Goal: Task Accomplishment & Management: Manage account settings

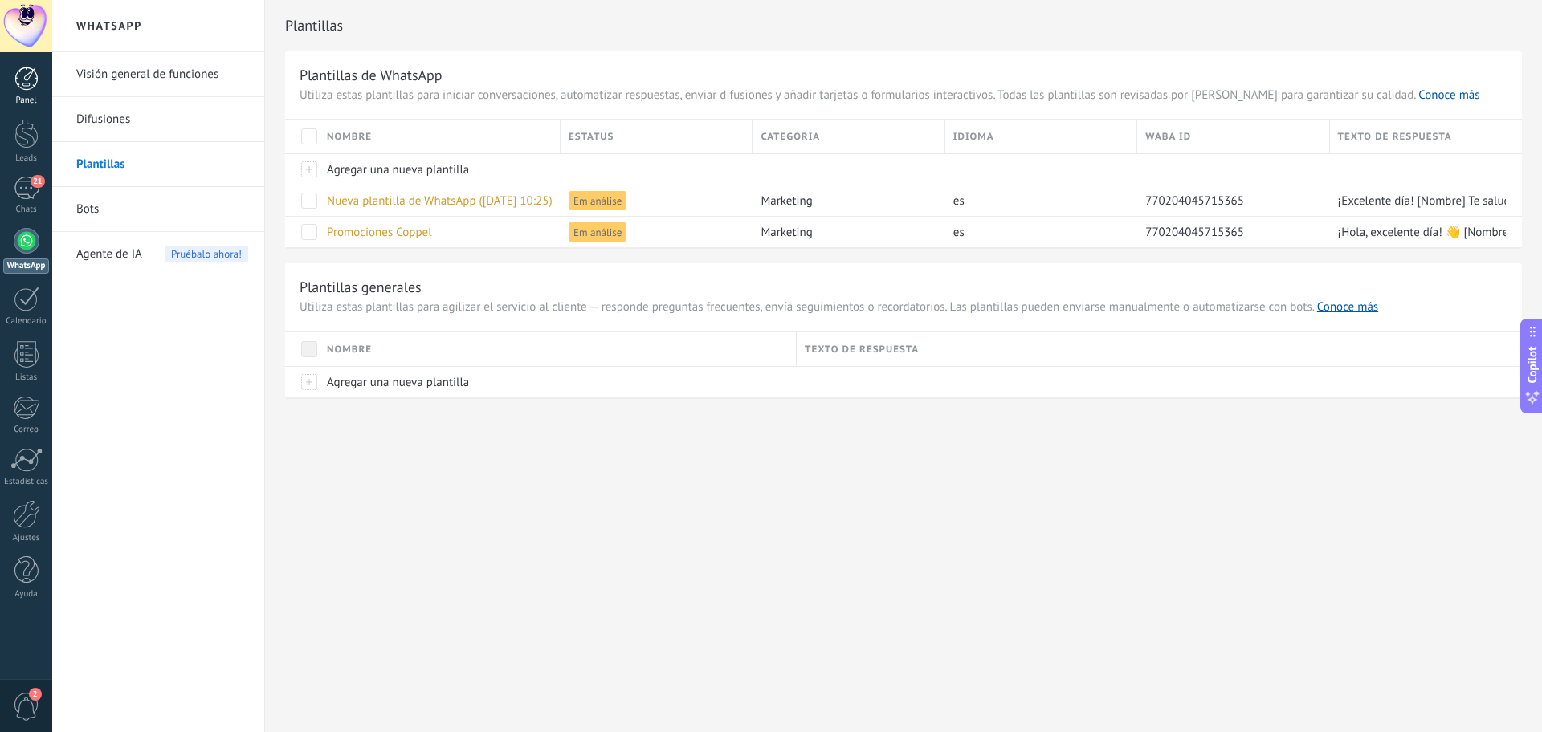
click at [28, 83] on div at bounding box center [26, 79] width 24 height 24
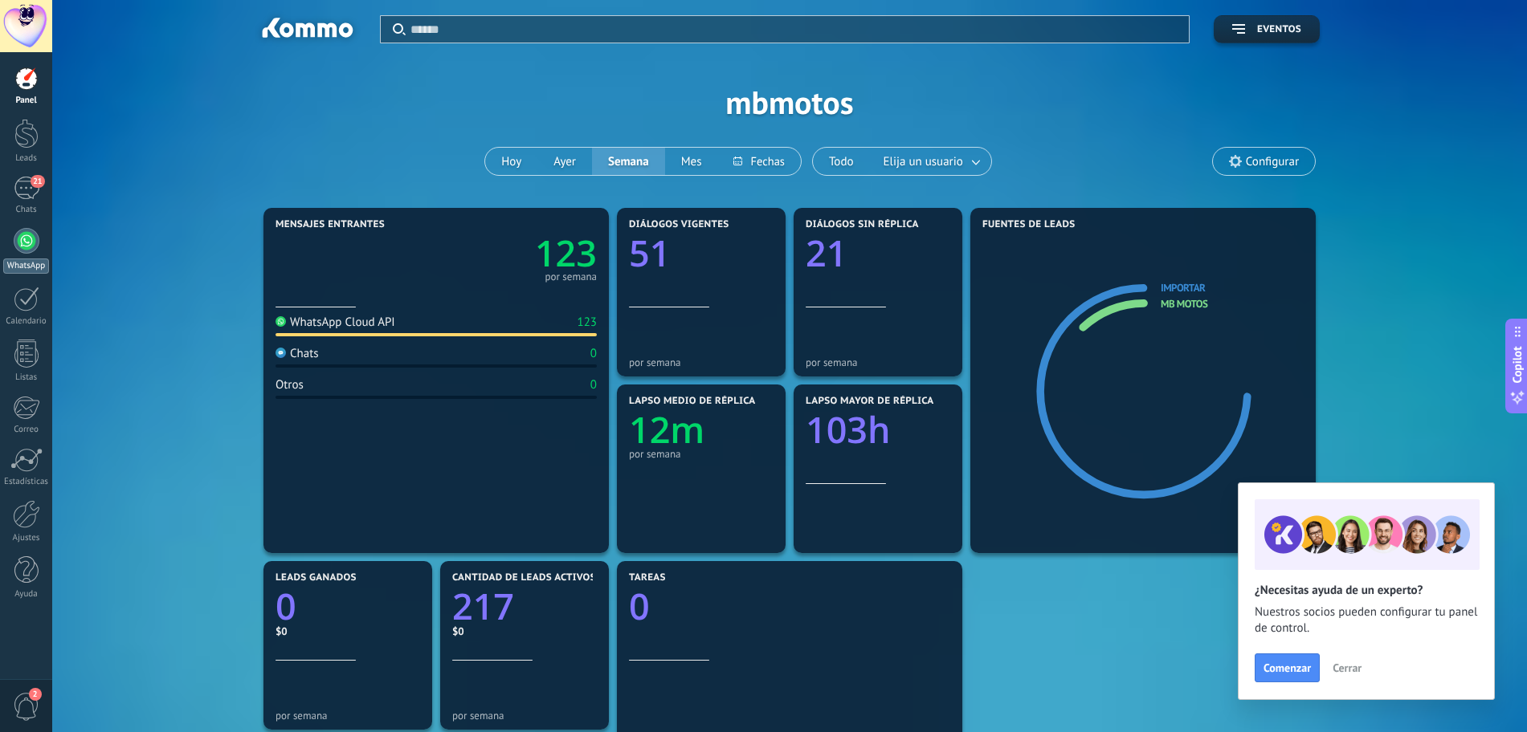
click at [27, 248] on div at bounding box center [27, 241] width 26 height 26
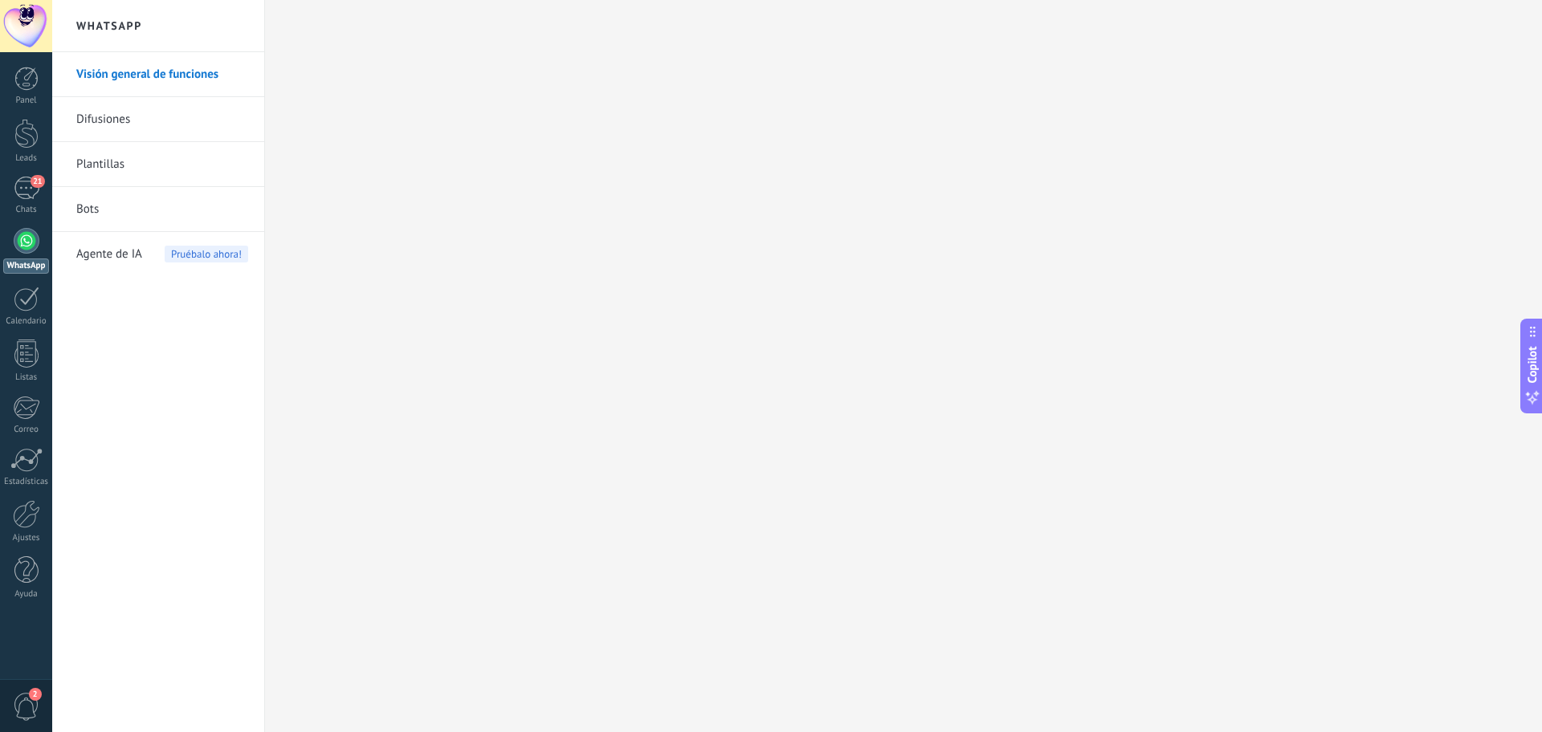
click at [146, 121] on link "Difusiones" at bounding box center [162, 119] width 172 height 45
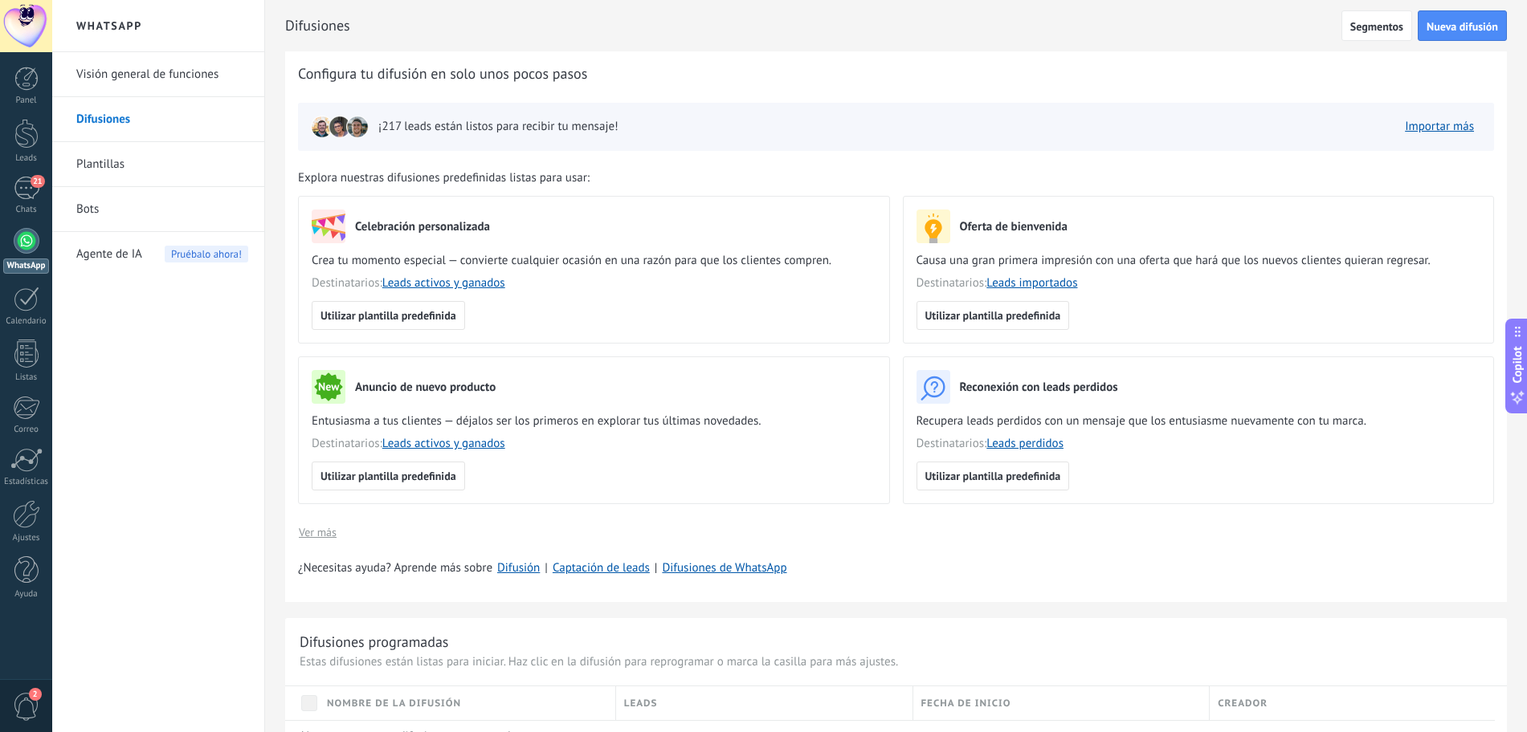
click at [106, 162] on link "Plantillas" at bounding box center [162, 164] width 172 height 45
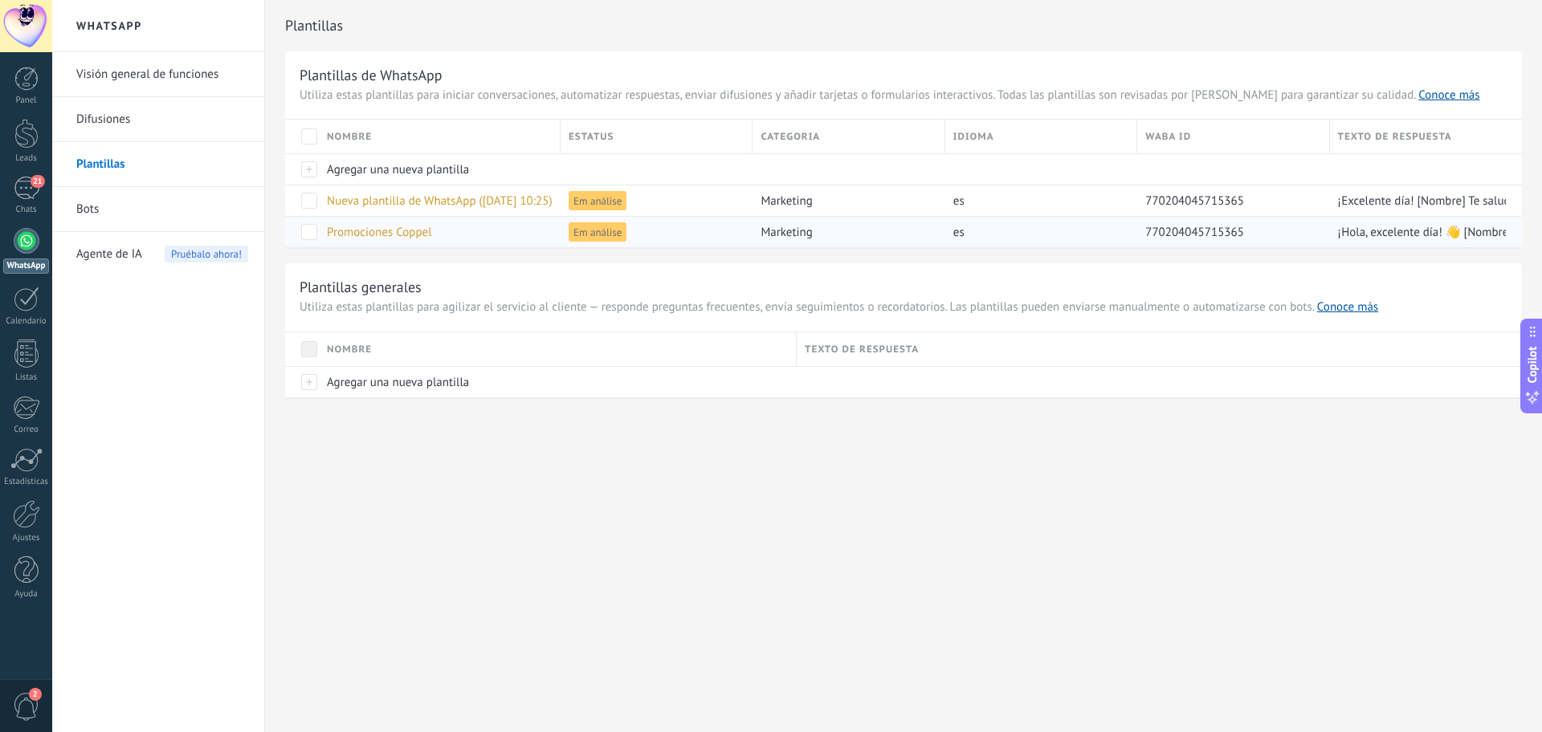
click at [415, 234] on span "Promociones Coppel" at bounding box center [379, 232] width 105 height 15
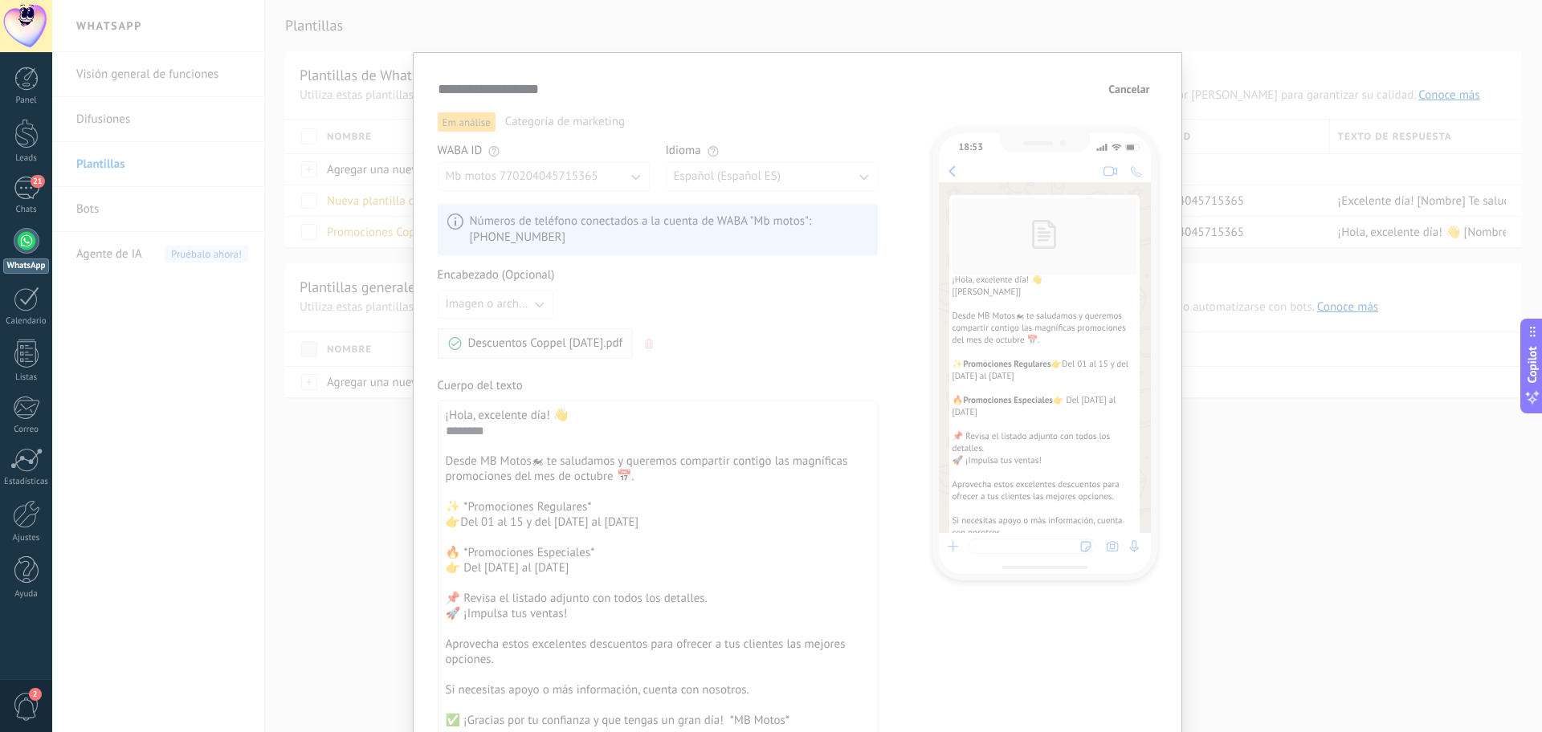
click at [1269, 545] on div "**********" at bounding box center [797, 366] width 1490 height 732
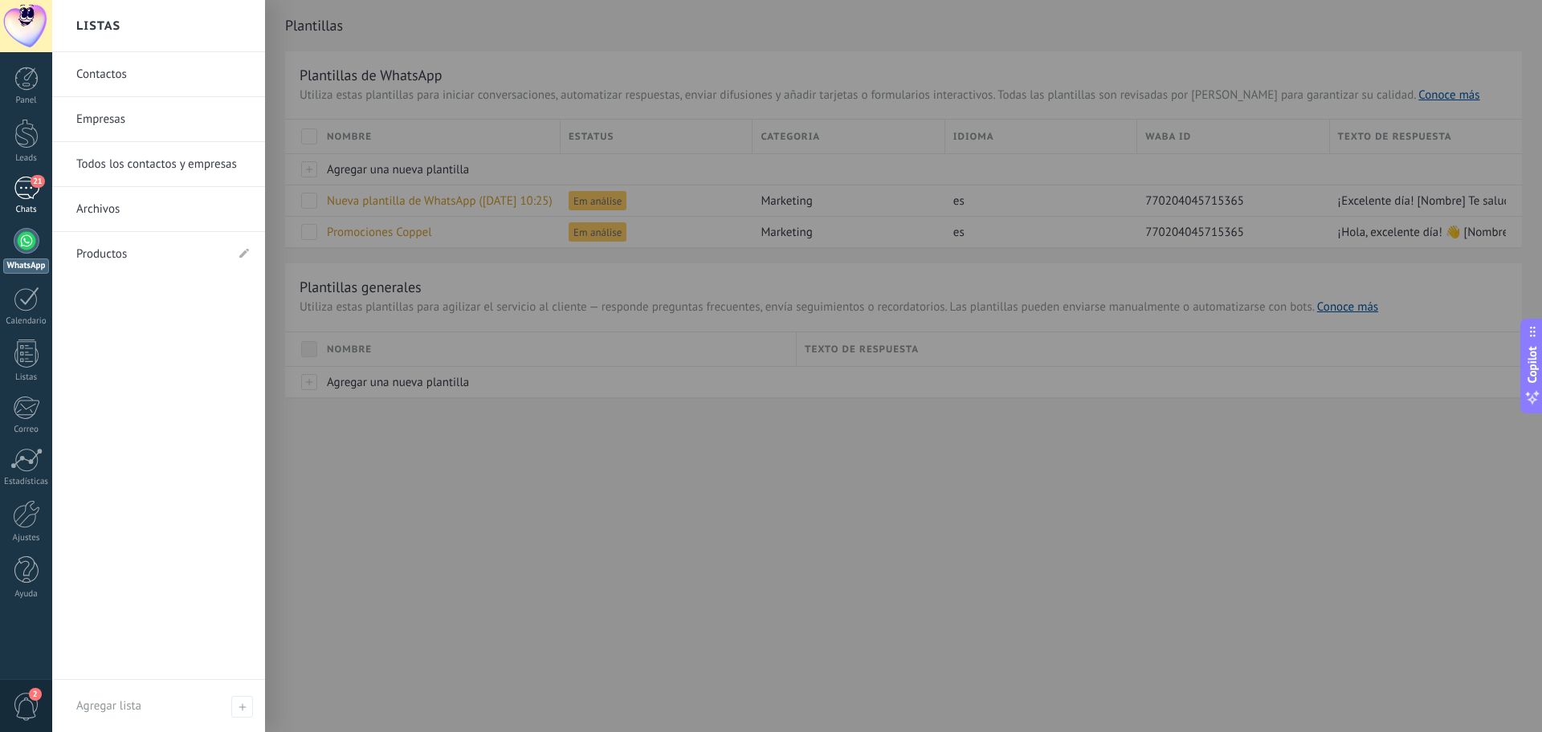
click at [35, 191] on div "21" at bounding box center [27, 188] width 26 height 23
